Goal: Task Accomplishment & Management: Manage account settings

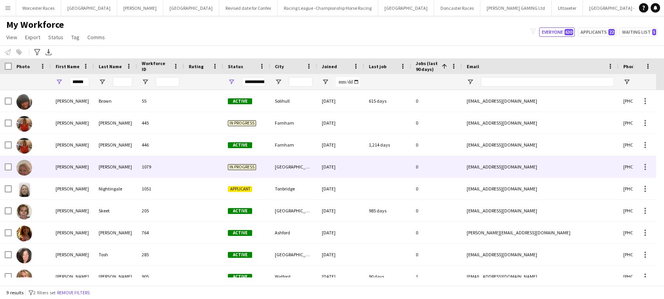
click at [181, 167] on div "1079" at bounding box center [160, 167] width 47 height 22
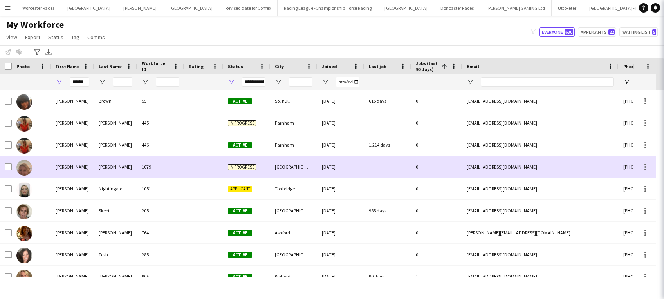
click at [181, 167] on div "1079" at bounding box center [160, 167] width 47 height 22
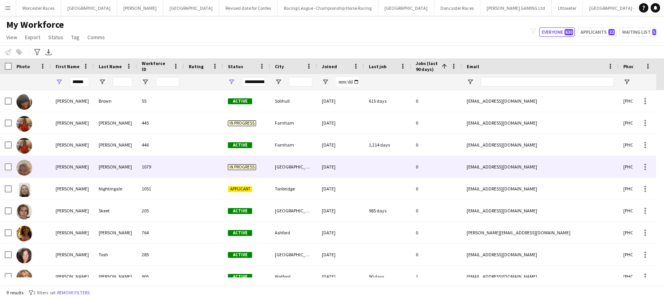
click at [181, 167] on div "1079" at bounding box center [160, 167] width 47 height 22
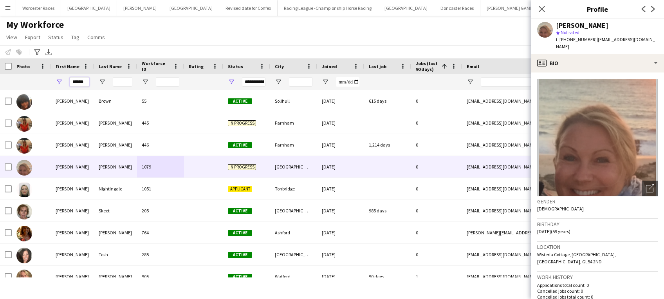
click at [88, 81] on input "******" at bounding box center [80, 81] width 20 height 9
type input "*"
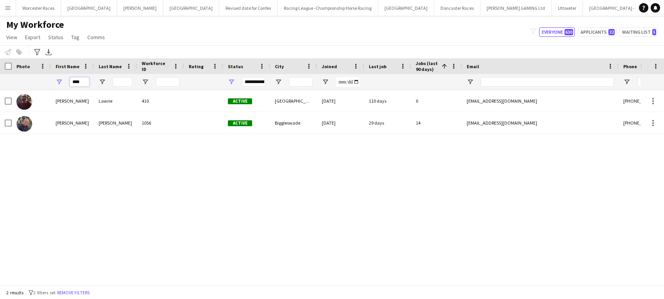
type input "****"
click at [215, 179] on div "[PERSON_NAME] 410 Active [GEOGRAPHIC_DATA] [DATE] 110 days 0 [EMAIL_ADDRESS][DO…" at bounding box center [320, 183] width 641 height 187
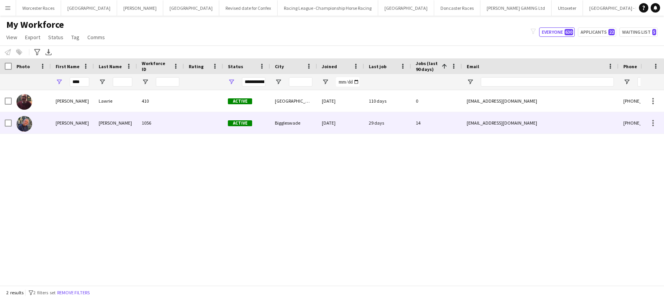
click at [337, 123] on div "[DATE]" at bounding box center [340, 123] width 47 height 22
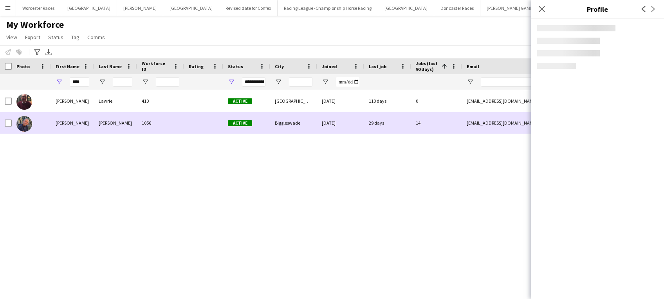
click at [337, 123] on div "[DATE]" at bounding box center [340, 123] width 47 height 22
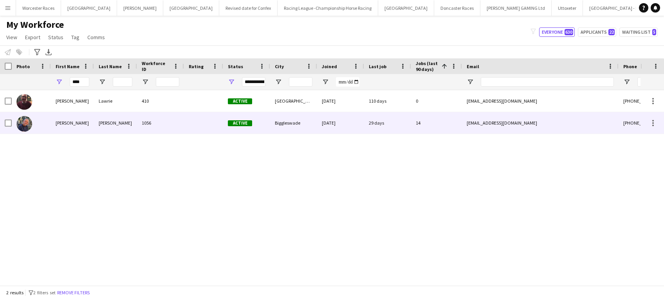
click at [346, 122] on div "[DATE]" at bounding box center [340, 123] width 47 height 22
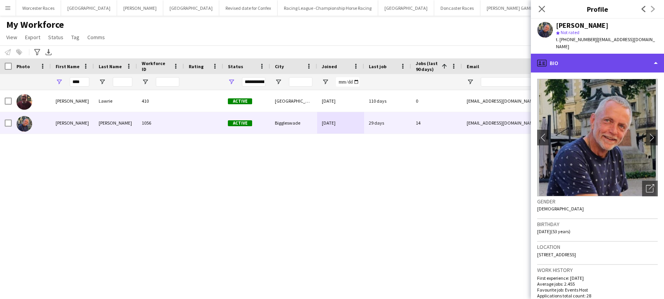
click at [650, 56] on div "profile Bio" at bounding box center [597, 63] width 133 height 19
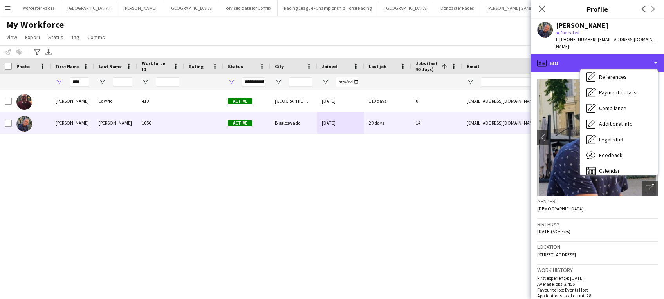
scroll to position [89, 0]
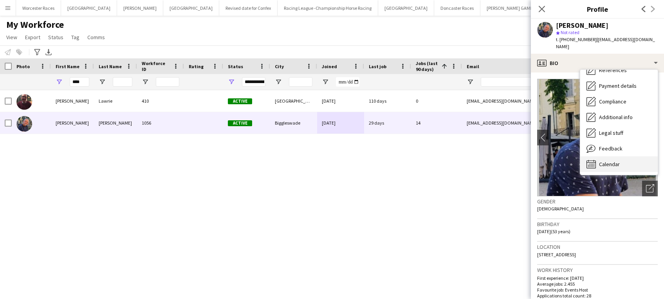
click at [627, 159] on div "Calendar Calendar" at bounding box center [619, 164] width 78 height 16
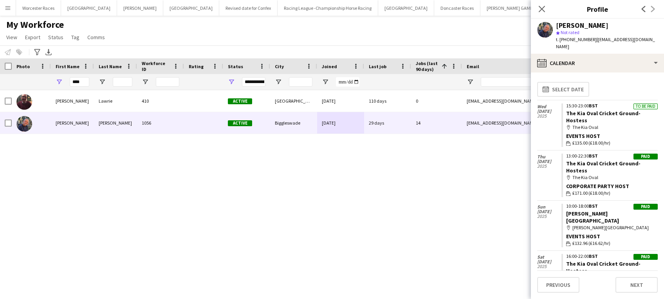
click at [9, 6] on app-icon "Menu" at bounding box center [8, 8] width 6 height 6
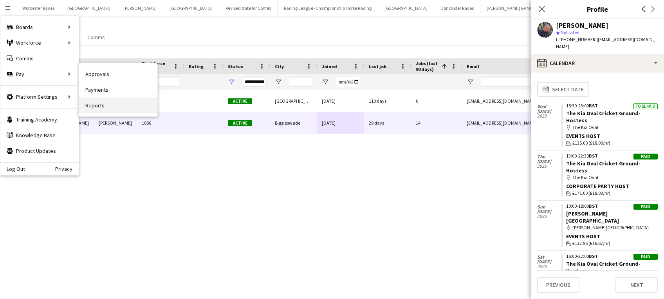
click at [102, 105] on link "Reports" at bounding box center [118, 105] width 78 height 16
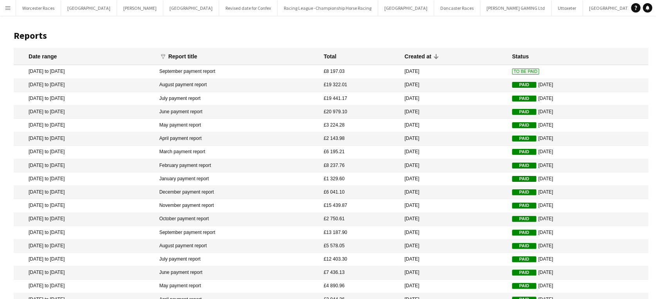
click at [514, 70] on span "To Be Paid" at bounding box center [525, 72] width 27 height 6
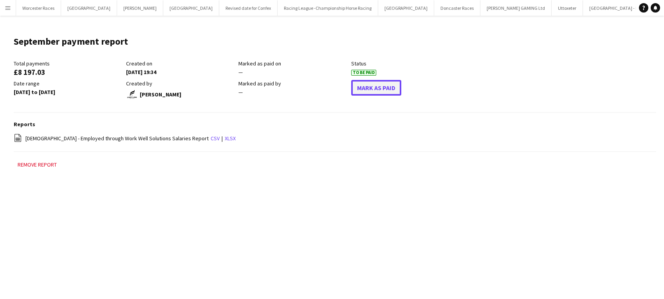
click at [386, 87] on button "Mark As Paid" at bounding box center [376, 88] width 50 height 16
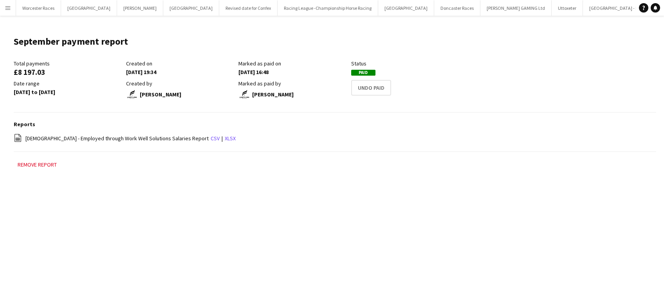
click at [281, 113] on main "September payment report Edit this field Total payments £8 197.03 Created on [D…" at bounding box center [332, 106] width 664 height 181
click at [305, 63] on div "Marked as paid on" at bounding box center [292, 63] width 108 height 7
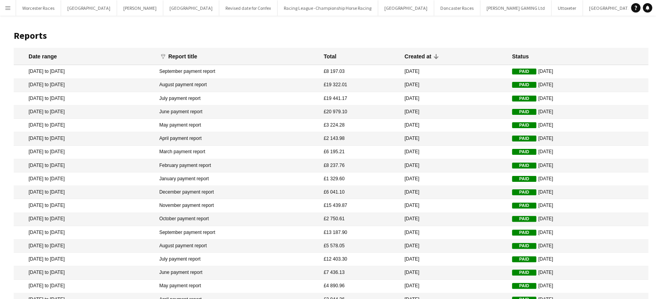
click at [7, 7] on app-icon "Menu" at bounding box center [8, 8] width 6 height 6
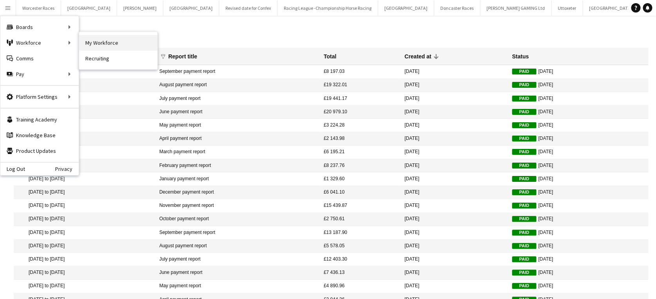
click at [94, 40] on link "My Workforce" at bounding box center [118, 43] width 78 height 16
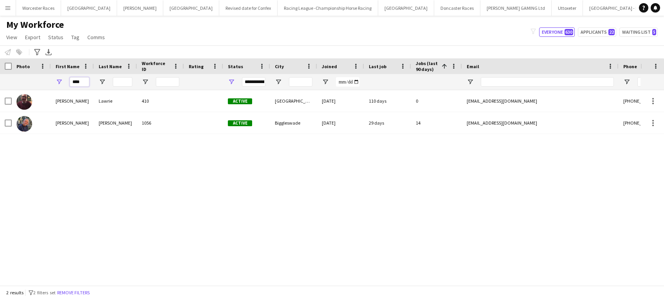
click at [85, 81] on input "****" at bounding box center [80, 81] width 20 height 9
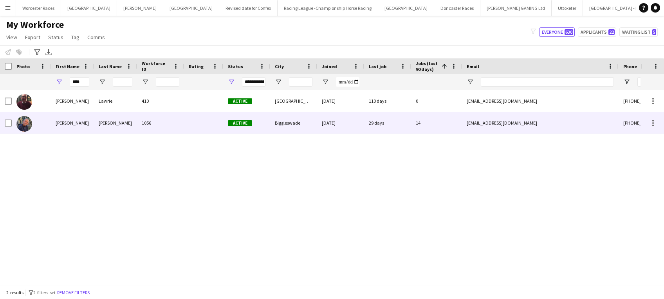
click at [273, 126] on div "Biggleswade" at bounding box center [293, 123] width 47 height 22
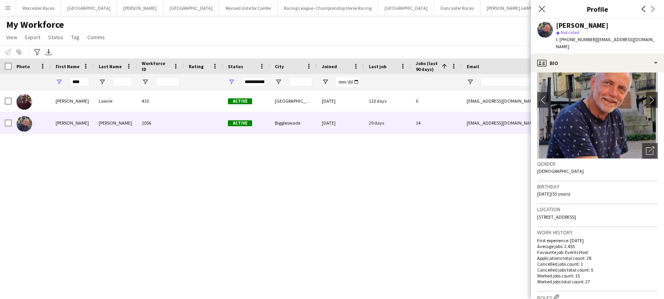
scroll to position [39, 0]
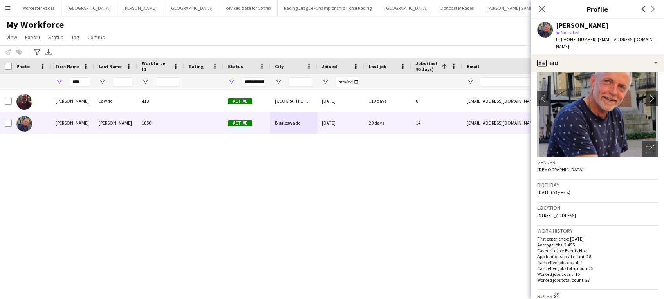
click at [413, 197] on div "[PERSON_NAME] 410 Active [GEOGRAPHIC_DATA] [DATE] 110 days 0 [EMAIL_ADDRESS][DO…" at bounding box center [320, 183] width 641 height 187
click at [338, 197] on div "[PERSON_NAME] 410 Active [GEOGRAPHIC_DATA] [DATE] 110 days 0 [EMAIL_ADDRESS][DO…" at bounding box center [320, 183] width 641 height 187
click at [235, 200] on div "[PERSON_NAME] 410 Active [GEOGRAPHIC_DATA] [DATE] 110 days 0 [EMAIL_ADDRESS][DO…" at bounding box center [320, 183] width 641 height 187
click at [110, 182] on div "[PERSON_NAME] 410 Active [GEOGRAPHIC_DATA] [DATE] 110 days 0 [EMAIL_ADDRESS][DO…" at bounding box center [320, 183] width 641 height 187
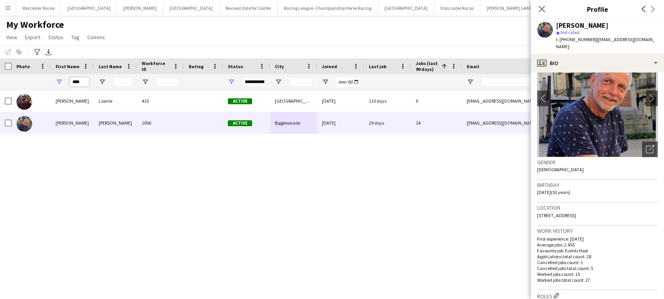
click at [87, 79] on input "****" at bounding box center [80, 81] width 20 height 9
type input "*"
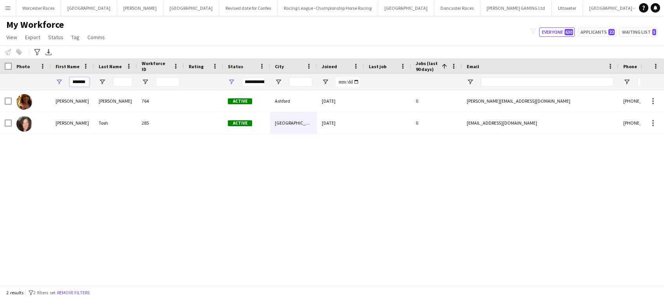
type input "******"
click at [129, 79] on input "Last Name Filter Input" at bounding box center [123, 81] width 20 height 9
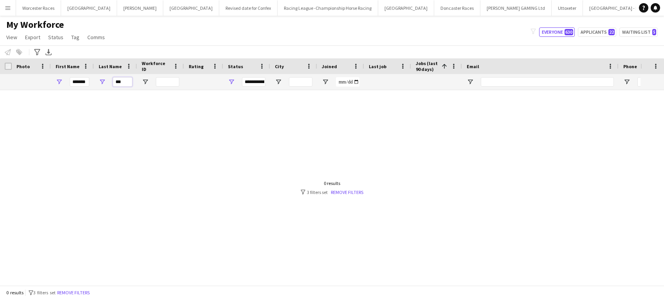
type input "***"
click at [91, 85] on div "******" at bounding box center [72, 82] width 43 height 16
click at [84, 83] on input "******" at bounding box center [80, 81] width 20 height 9
click at [85, 81] on input "******" at bounding box center [80, 81] width 20 height 9
type input "*"
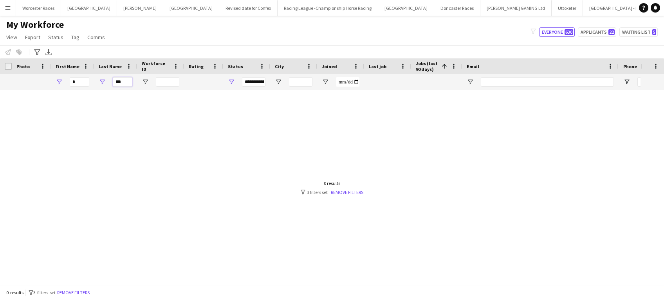
click at [125, 81] on input "***" at bounding box center [123, 81] width 20 height 9
type input "*"
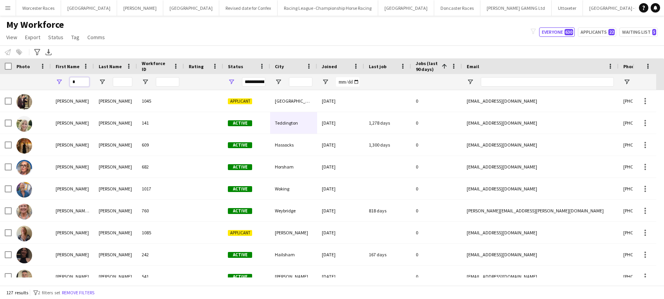
click at [80, 81] on input "First Name Filter Input" at bounding box center [80, 81] width 20 height 9
type input "******"
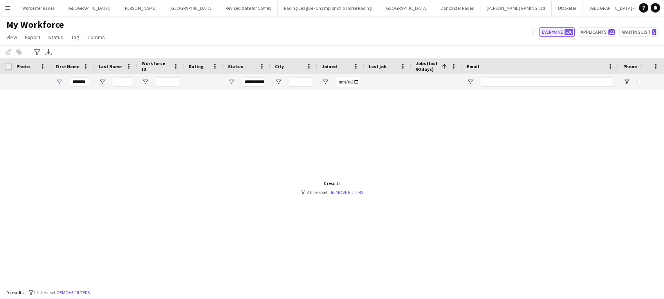
click at [562, 31] on button "Everyone 630" at bounding box center [557, 31] width 36 height 9
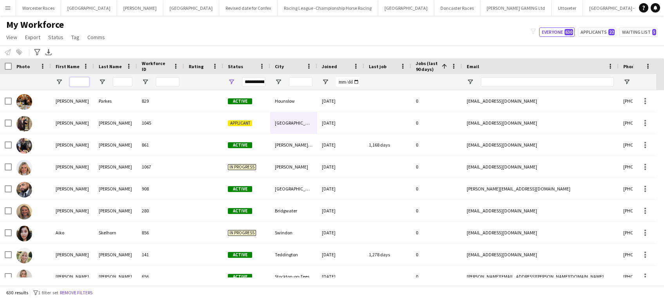
click at [87, 79] on input "First Name Filter Input" at bounding box center [80, 81] width 20 height 9
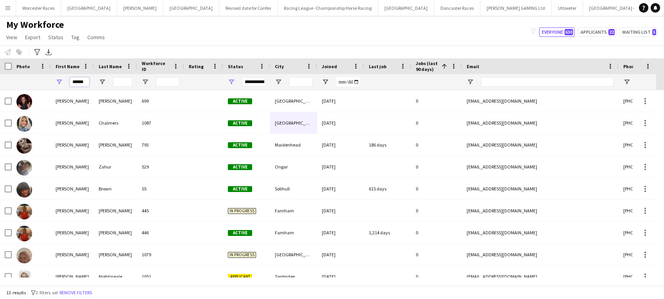
type input "******"
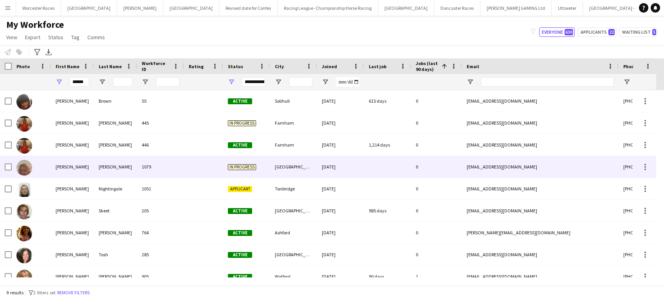
click at [118, 165] on div "[PERSON_NAME]" at bounding box center [115, 167] width 43 height 22
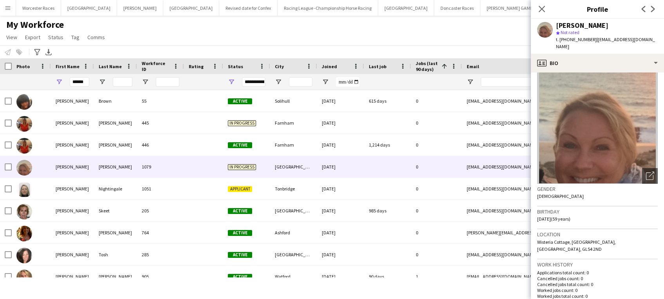
scroll to position [0, 0]
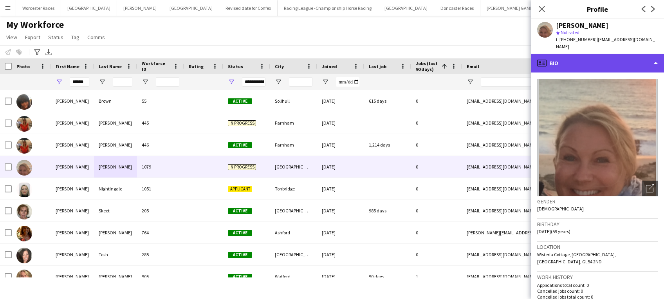
click at [648, 57] on div "profile Bio" at bounding box center [597, 63] width 133 height 19
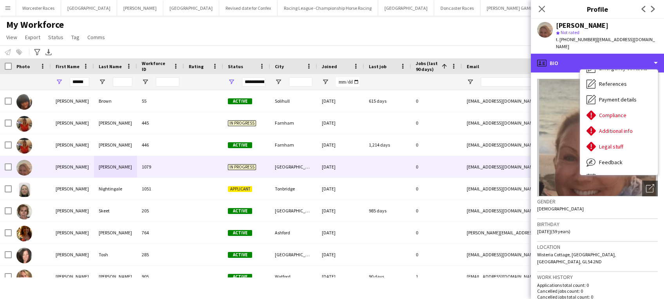
scroll to position [83, 0]
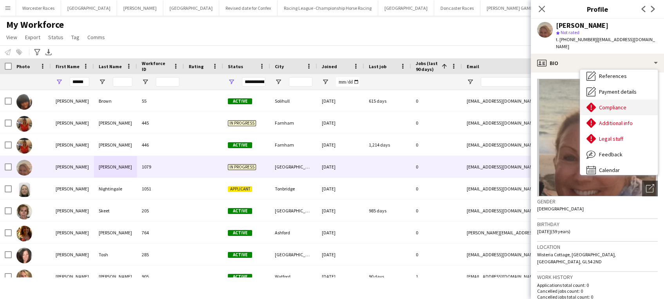
click at [616, 104] on span "Compliance" at bounding box center [612, 107] width 27 height 7
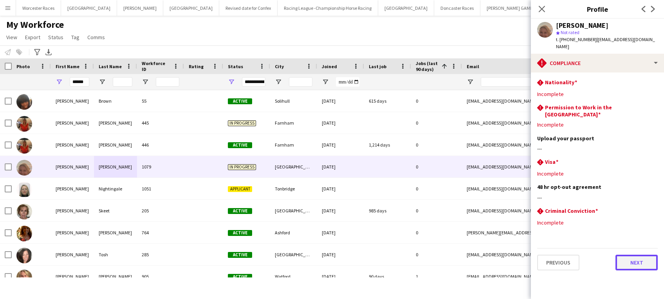
click at [633, 254] on button "Next" at bounding box center [636, 262] width 42 height 16
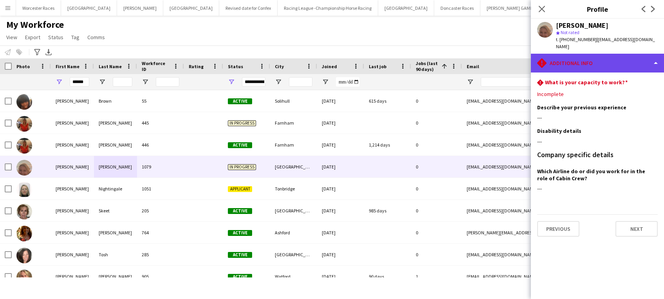
click at [657, 56] on div "rhombus-alert Additional info" at bounding box center [597, 63] width 133 height 19
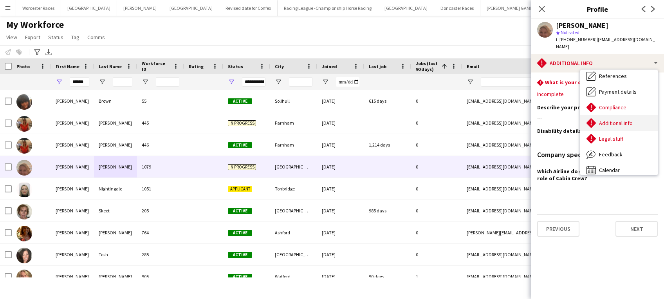
click at [633, 115] on div "Additional info Additional info" at bounding box center [619, 123] width 78 height 16
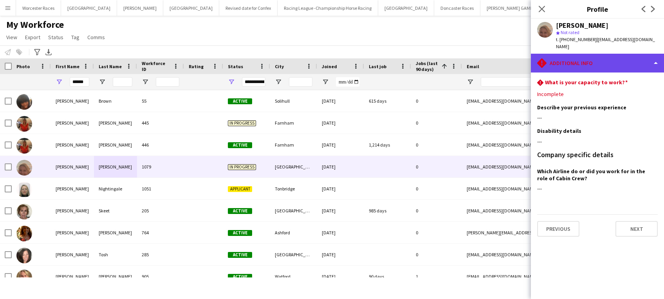
click at [651, 54] on div "rhombus-alert Additional info" at bounding box center [597, 63] width 133 height 19
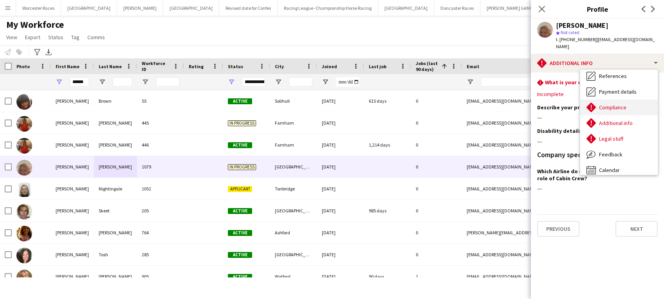
click at [630, 100] on div "Compliance Compliance" at bounding box center [619, 107] width 78 height 16
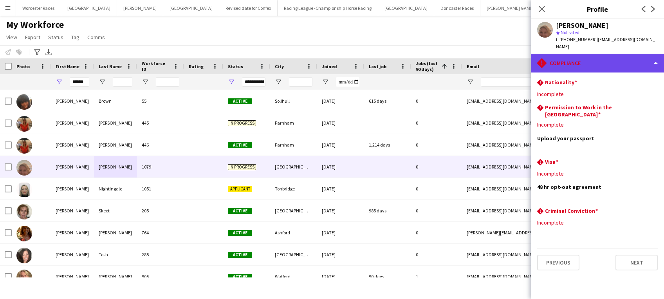
click at [647, 58] on div "rhombus-alert Compliance" at bounding box center [597, 63] width 133 height 19
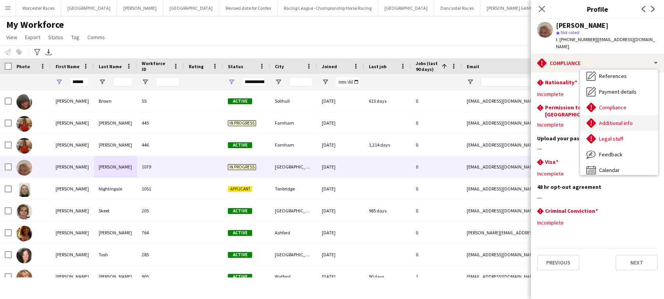
click at [639, 115] on div "Additional info Additional info" at bounding box center [619, 123] width 78 height 16
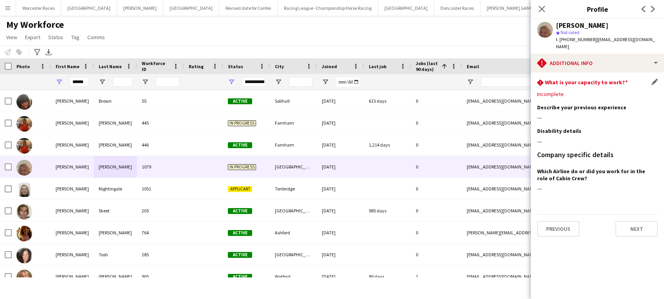
click at [554, 90] on div "Incomplete" at bounding box center [597, 93] width 121 height 7
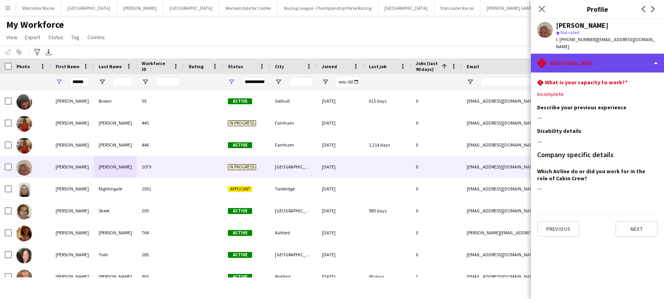
click at [654, 60] on div "rhombus-alert Additional info" at bounding box center [597, 63] width 133 height 19
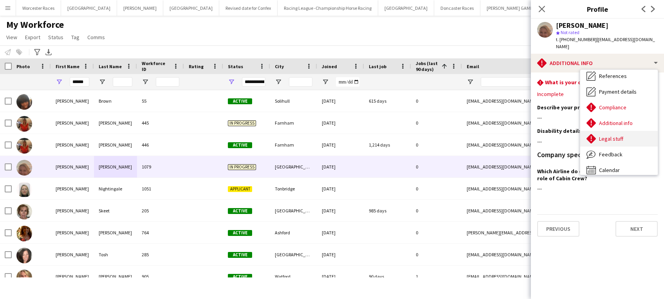
click at [635, 131] on div "Legal stuff Legal stuff" at bounding box center [619, 139] width 78 height 16
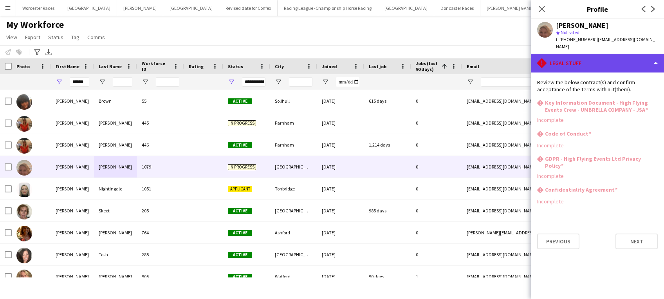
click at [643, 55] on div "rhombus-alert Legal stuff" at bounding box center [597, 63] width 133 height 19
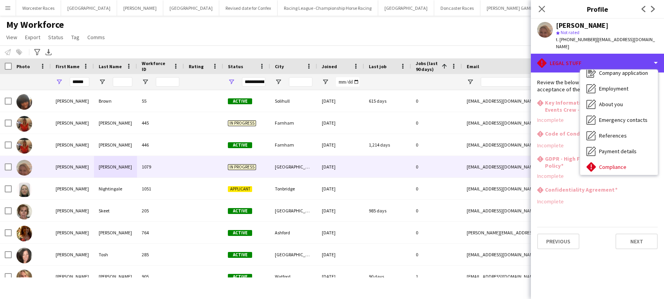
scroll to position [0, 0]
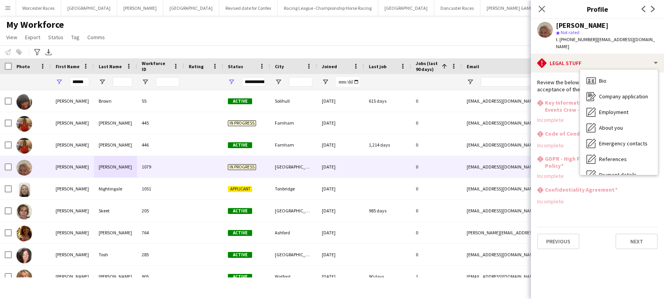
click at [464, 39] on div "My Workforce View Views Default view New view Update view Delete view Edit name…" at bounding box center [332, 32] width 664 height 27
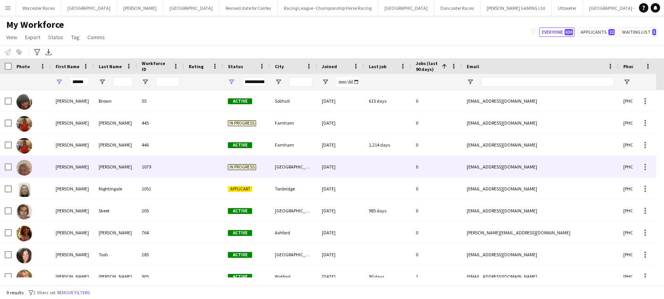
click at [194, 166] on div at bounding box center [203, 167] width 39 height 22
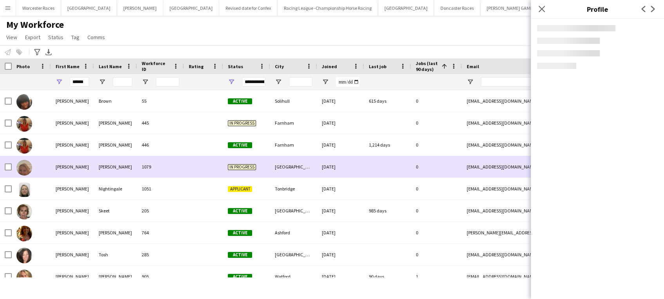
click at [194, 166] on div at bounding box center [203, 167] width 39 height 22
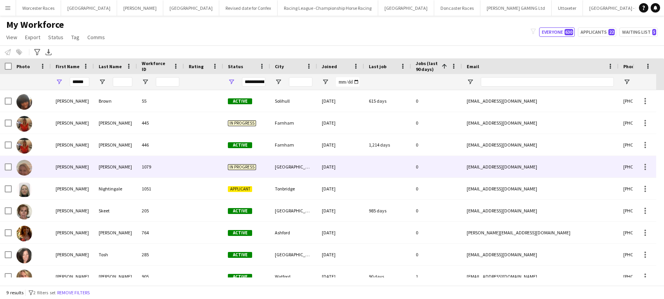
click at [194, 166] on div at bounding box center [203, 167] width 39 height 22
click at [222, 169] on div at bounding box center [203, 167] width 39 height 22
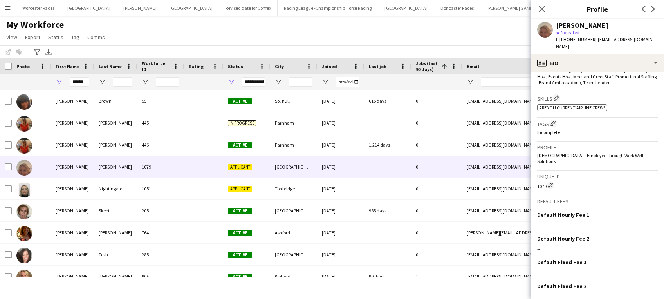
scroll to position [285, 0]
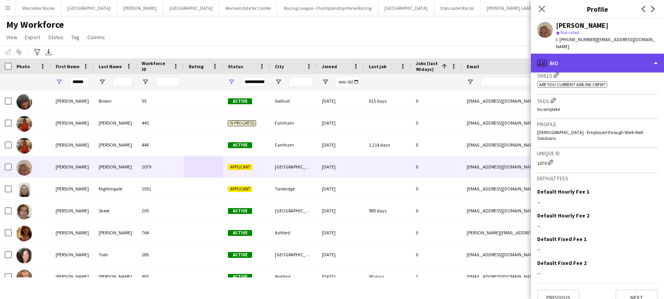
click at [653, 55] on div "profile Bio" at bounding box center [597, 63] width 133 height 19
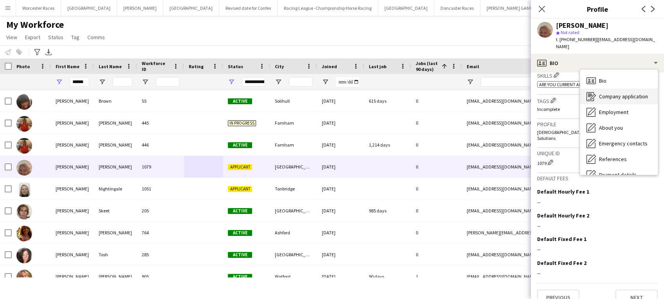
click at [644, 93] on span "Company application" at bounding box center [623, 96] width 49 height 7
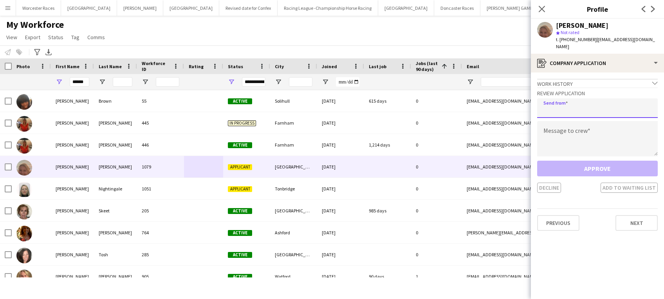
click at [592, 103] on input "email" at bounding box center [597, 108] width 121 height 20
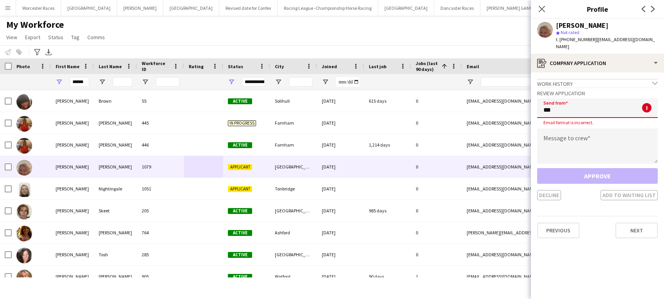
type input "**********"
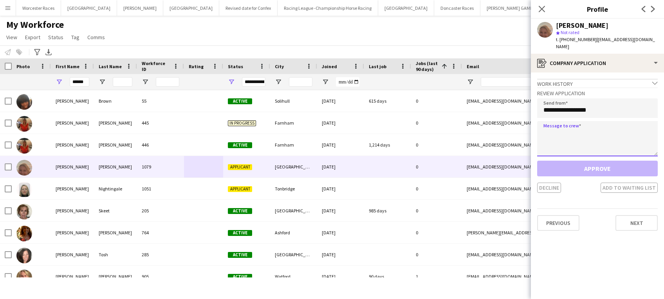
click at [576, 134] on textarea at bounding box center [597, 138] width 121 height 35
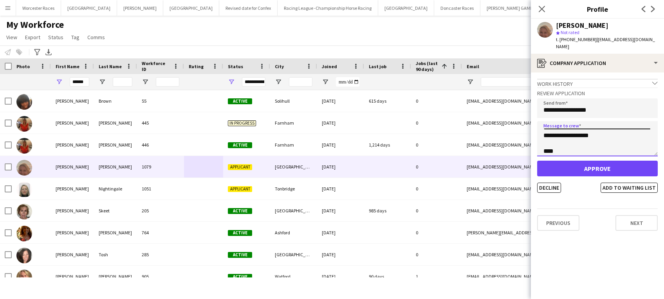
scroll to position [8, 0]
type textarea "**********"
click at [600, 162] on button "Approve" at bounding box center [597, 169] width 121 height 16
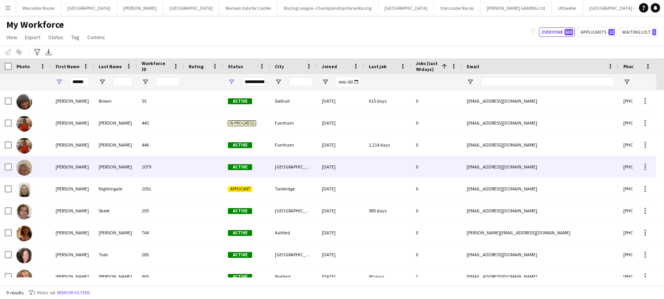
click at [175, 164] on div "1079" at bounding box center [160, 167] width 47 height 22
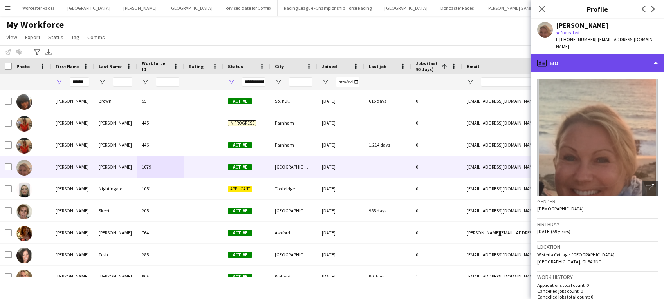
click at [646, 56] on div "profile Bio" at bounding box center [597, 63] width 133 height 19
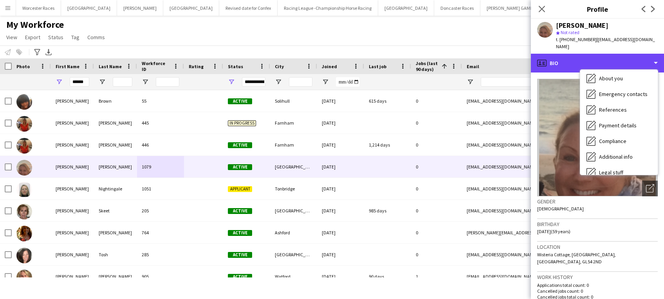
scroll to position [89, 0]
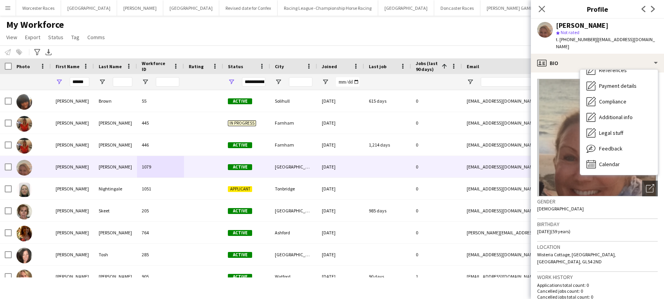
click at [495, 33] on div "My Workforce View Views Default view New view Update view Delete view Edit name…" at bounding box center [332, 32] width 664 height 27
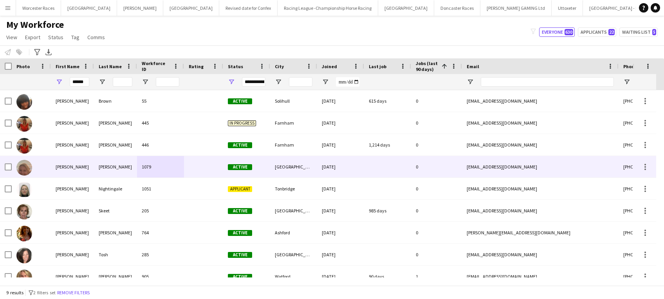
click at [204, 171] on div at bounding box center [203, 167] width 39 height 22
